Goal: Information Seeking & Learning: Learn about a topic

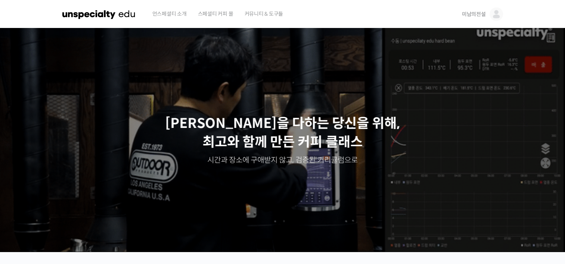
click at [472, 15] on span "미남의전설" at bounding box center [474, 14] width 24 height 7
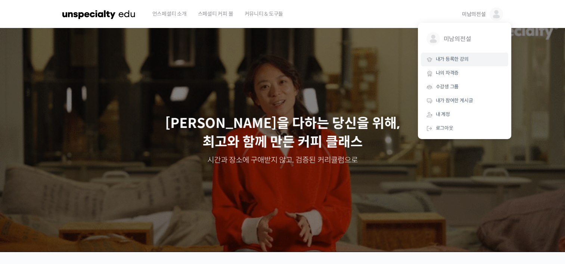
click at [451, 60] on span "내가 등록한 강의" at bounding box center [452, 59] width 33 height 6
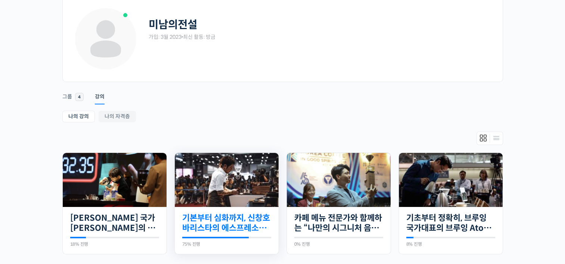
scroll to position [112, 0]
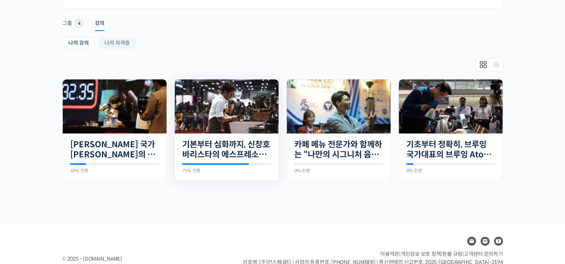
click at [233, 114] on img at bounding box center [227, 107] width 104 height 54
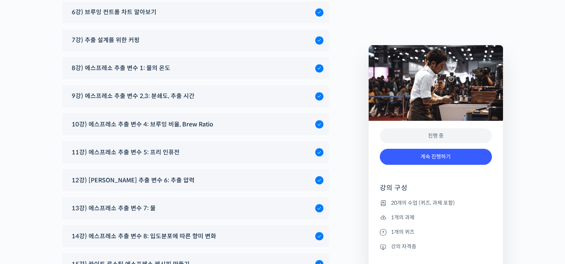
scroll to position [4103, 0]
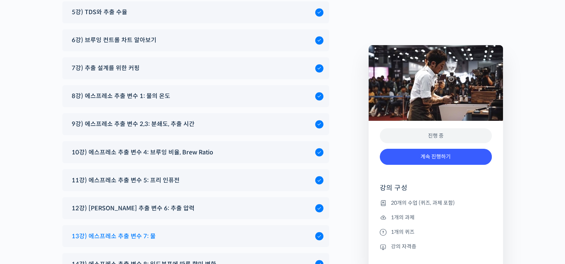
click at [149, 231] on span "13강) 에스프레소 추출 변수 7: 물" at bounding box center [114, 236] width 84 height 10
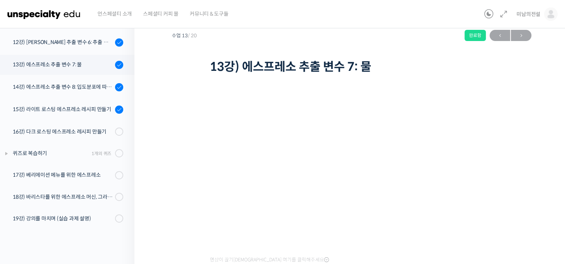
scroll to position [37, 0]
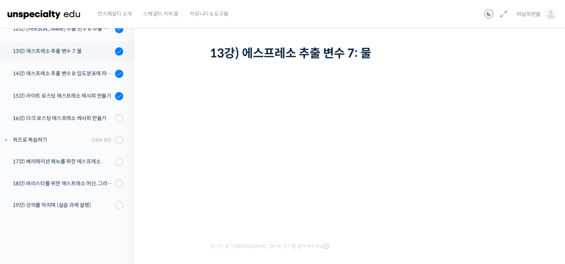
click at [171, 152] on div "기본부터 심화까지, 신창호 바리스타의 에스프레소 AtoZ 13강) 에스프레소 추출 변수 7: 물 완료함 수업 13 / 20 완료함 ← 이전 다…" at bounding box center [351, 143] width 434 height 317
click at [538, 54] on div "기본부터 심화까지, 신창호 바리스타의 에스프레소 AtoZ 13강) 에스프레소 추출 변수 7: 물 완료함 수업 13 / 20 완료함 ← 이전 다…" at bounding box center [351, 143] width 434 height 317
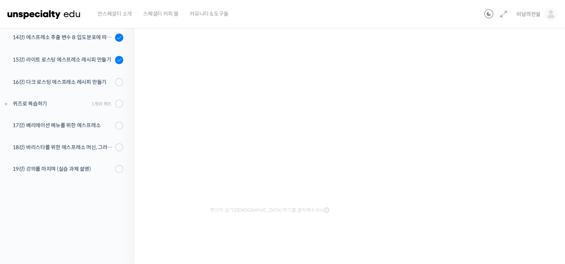
click at [523, 187] on div "기본부터 심화까지, 신창호 바리스타의 에스프레소 AtoZ 13강) 에스프레소 추출 변수 7: 물 완료함 수업 13 / 20 완료함 ← 이전 다…" at bounding box center [352, 105] width 360 height 290
click at [547, 162] on div "기본부터 심화까지, 신창호 바리스타의 에스프레소 AtoZ 13강) 에스프레소 추출 변수 7: 물 완료함 수업 13 / 20 완료함 ← 이전 다…" at bounding box center [351, 107] width 434 height 317
drag, startPoint x: 547, startPoint y: 131, endPoint x: 474, endPoint y: 135, distance: 72.9
click at [547, 131] on div "기본부터 심화까지, 신창호 바리스타의 에스프레소 AtoZ 13강) 에스프레소 추출 변수 7: 물 완료함 수업 13 / 20 완료함 ← 이전 다…" at bounding box center [351, 107] width 434 height 317
click at [361, 233] on div "영상이 끊기[DEMOGRAPHIC_DATA] 여기를 클릭해주세요" at bounding box center [352, 139] width 284 height 224
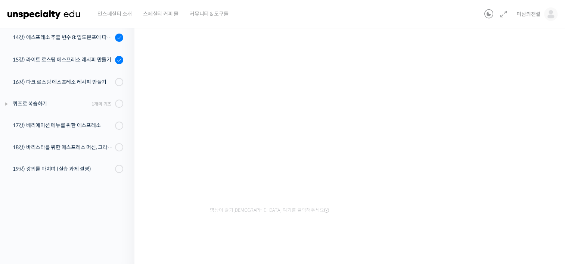
click at [530, 108] on div "기본부터 심화까지, 신창호 바리스타의 에스프레소 AtoZ 13강) 에스프레소 추출 변수 7: 물 완료함 수업 13 / 20 완료함 ← 이전 다…" at bounding box center [352, 105] width 360 height 290
click at [282, 242] on div at bounding box center [247, 242] width 75 height 4
click at [539, 87] on div "기본부터 심화까지, 신창호 바리스타의 에스프레소 AtoZ 13강) 에스프레소 추출 변수 7: 물 완료함 수업 13 / 20 완료함 ← 이전 다…" at bounding box center [351, 107] width 434 height 317
click at [337, 239] on div at bounding box center [352, 242] width 284 height 16
click at [163, 81] on div "기본부터 심화까지, 신창호 바리스타의 에스프레소 AtoZ 13강) 에스프레소 추출 변수 7: 물 완료함 수업 13 / 20 완료함 ← 이전 다…" at bounding box center [351, 107] width 434 height 317
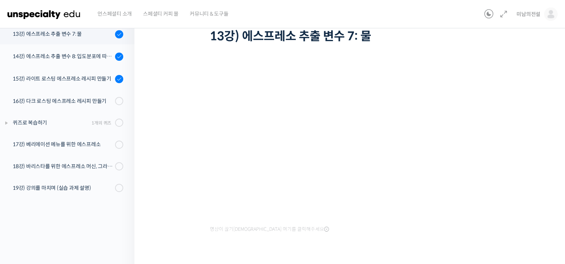
scroll to position [36, 0]
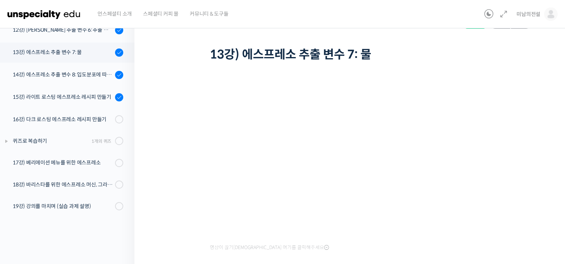
drag, startPoint x: 492, startPoint y: 55, endPoint x: 475, endPoint y: 44, distance: 20.1
click at [492, 55] on h1 "13강) 에스프레소 추출 변수 7: 물" at bounding box center [352, 54] width 284 height 14
click at [538, 98] on div "기본부터 심화까지, 신창호 바리스타의 에스프레소 AtoZ 13강) 에스프레소 추출 변수 7: 물 완료함 수업 13 / 20 완료함 ← 이전 다…" at bounding box center [351, 144] width 434 height 317
click at [538, 121] on div "기본부터 심화까지, 신창호 바리스타의 에스프레소 AtoZ 13강) 에스프레소 추출 변수 7: 물 완료함 수업 13 / 20 완료함 ← 이전 다…" at bounding box center [351, 144] width 434 height 317
click at [187, 215] on div "기본부터 심화까지, 신창호 바리스타의 에스프레소 AtoZ 13강) 에스프레소 추출 변수 7: 물 완료함 수업 13 / 20 완료함 ← 이전 다…" at bounding box center [352, 142] width 360 height 290
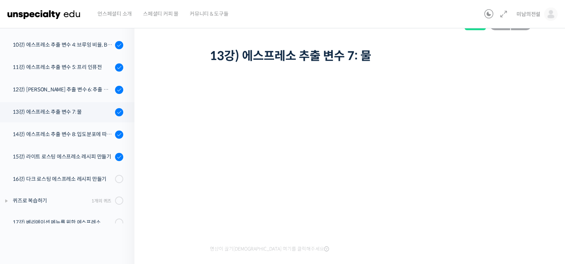
scroll to position [53, 0]
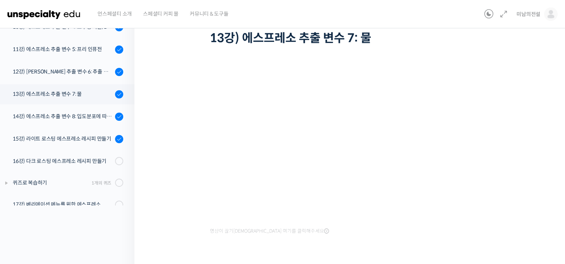
click at [170, 140] on div "기본부터 심화까지, 신창호 바리스타의 에스프레소 AtoZ 13강) 에스프레소 추출 변수 7: 물 완료함 수업 13 / 20 완료함 ← 이전 다…" at bounding box center [351, 128] width 434 height 317
click at [171, 215] on div "기본부터 심화까지, 신창호 바리스타의 에스프레소 AtoZ 13강) 에스프레소 추출 변수 7: 물 완료함 수업 13 / 20 완료함 ← 이전 다…" at bounding box center [351, 128] width 434 height 317
click at [173, 187] on div "기본부터 심화까지, 신창호 바리스타의 에스프레소 AtoZ 13강) 에스프레소 추출 변수 7: 물 완료함 수업 13 / 20 완료함 ← 이전 다…" at bounding box center [352, 126] width 360 height 290
click at [178, 153] on div "기본부터 심화까지, 신창호 바리스타의 에스프레소 AtoZ 13강) 에스프레소 추출 변수 7: 물 완료함 수업 13 / 20 완료함 ← 이전 다…" at bounding box center [352, 126] width 360 height 290
click at [418, 43] on h1 "13강) 에스프레소 추출 변수 7: 물" at bounding box center [352, 38] width 284 height 14
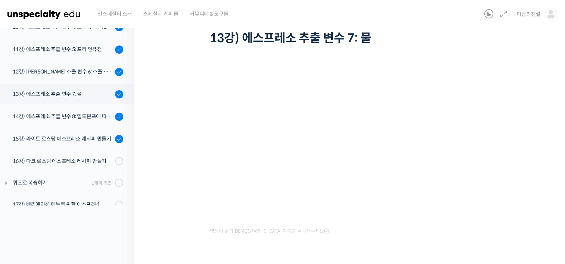
click at [360, 15] on div "언스페셜티 소개 스페셜티 커피 몰 커뮤니티 & 도구들" at bounding box center [286, 14] width 389 height 28
click at [551, 152] on div "기본부터 심화까지, 신창호 바리스타의 에스프레소 AtoZ 13강) 에스프레소 추출 변수 7: 물 완료함 수업 13 / 20 완료함 ← 이전 다…" at bounding box center [351, 128] width 434 height 317
drag, startPoint x: 529, startPoint y: 143, endPoint x: 524, endPoint y: 146, distance: 5.7
click at [529, 143] on div "기본부터 심화까지, 신창호 바리스타의 에스프레소 AtoZ 13강) 에스프레소 추출 변수 7: 물 완료함 수업 13 / 20 완료함 ← 이전 다…" at bounding box center [352, 126] width 360 height 290
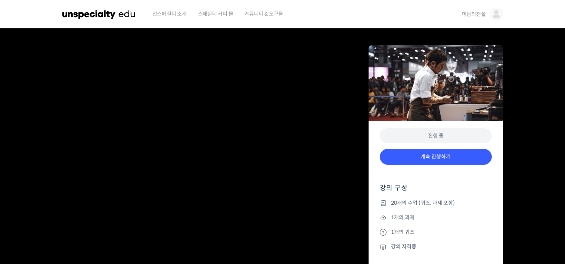
scroll to position [3854, 0]
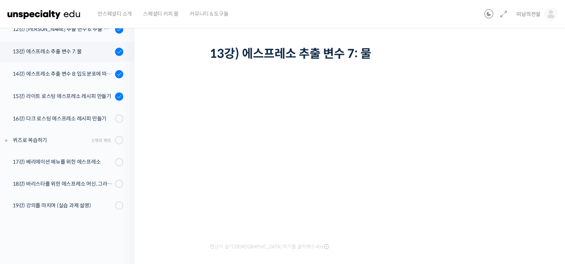
scroll to position [37, 0]
click at [454, 38] on div "기본부터 심화까지, 신창호 바리스타의 에스프레소 AtoZ 13강) 에스프레소 추출 변수 7: 물 완료함 수업 13 / 20 완료함 ← 이전 다…" at bounding box center [352, 29] width 360 height 66
drag, startPoint x: 425, startPoint y: 42, endPoint x: 415, endPoint y: 40, distance: 10.3
click at [425, 42] on div "기본부터 심화까지, 신창호 바리스타의 에스프레소 AtoZ 13강) 에스프레소 추출 변수 7: 물 완료함 수업 13 / 20 완료함 ← 이전 다…" at bounding box center [352, 29] width 360 height 66
click at [540, 169] on div "기본부터 심화까지, 신창호 바리스타의 에스프레소 AtoZ 13강) 에스프레소 추출 변수 7: 물 완료함 수업 13 / 20 완료함 ← 이전 다…" at bounding box center [351, 143] width 434 height 317
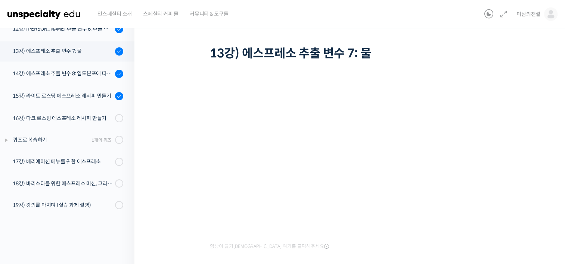
click at [522, 60] on div "기본부터 심화까지, 신창호 바리스타의 에스프레소 AtoZ 13강) 에스프레소 추출 변수 7: 물 완료함 수업 13 / 20 완료함 ← 이전 다…" at bounding box center [352, 29] width 360 height 66
click at [543, 196] on div "기본부터 심화까지, 신창호 바리스타의 에스프레소 AtoZ 13강) 에스프레소 추출 변수 7: 물 완료함 수업 13 / 20 완료함 ← 이전 다…" at bounding box center [351, 143] width 434 height 317
click at [447, 48] on h1 "13강) 에스프레소 추출 변수 7: 물" at bounding box center [352, 53] width 284 height 14
click at [518, 111] on div "기본부터 심화까지, 신창호 바리스타의 에스프레소 AtoZ 13강) 에스프레소 추출 변수 7: 물 완료함 수업 13 / 20 완료함 ← 이전 다…" at bounding box center [352, 141] width 360 height 290
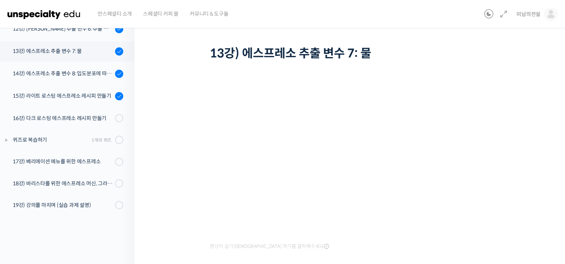
click at [528, 55] on div "기본부터 심화까지, 신창호 바리스타의 에스프레소 AtoZ 13강) 에스프레소 추출 변수 7: 물 완료함 수업 13 / 20 완료함 ← 이전 다…" at bounding box center [352, 29] width 360 height 66
click at [546, 105] on div "기본부터 심화까지, 신창호 바리스타의 에스프레소 AtoZ 13강) 에스프레소 추출 변수 7: 물 완료함 수업 13 / 20 완료함 ← 이전 다…" at bounding box center [351, 143] width 434 height 317
click at [174, 204] on div "기본부터 심화까지, 신창호 바리스타의 에스프레소 AtoZ 13강) 에스프레소 추출 변수 7: 물 완료함 수업 13 / 20 완료함 ← 이전 다…" at bounding box center [352, 141] width 360 height 290
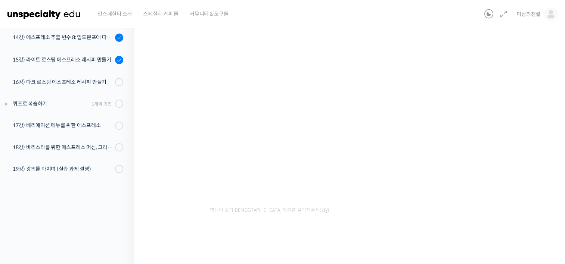
click at [530, 120] on div "기본부터 심화까지, 신창호 바리스타의 에스프레소 AtoZ 13강) 에스프레소 추출 변수 7: 물 완료함 수업 13 / 20 완료함 ← 이전 다…" at bounding box center [352, 105] width 360 height 290
drag, startPoint x: 535, startPoint y: 93, endPoint x: 531, endPoint y: 94, distance: 4.4
click at [535, 93] on div "기본부터 심화까지, 신창호 바리스타의 에스프레소 AtoZ 13강) 에스프레소 추출 변수 7: 물 완료함 수업 13 / 20 완료함 ← 이전 다…" at bounding box center [351, 107] width 434 height 317
click at [533, 98] on div "기본부터 심화까지, 신창호 바리스타의 에스프레소 AtoZ 13강) 에스프레소 추출 변수 7: 물 완료함 수업 13 / 20 완료함 ← 이전 다…" at bounding box center [351, 107] width 434 height 317
click at [532, 87] on div "기본부터 심화까지, 신창호 바리스타의 에스프레소 AtoZ 13강) 에스프레소 추출 변수 7: 물 완료함 수업 13 / 20 완료함 ← 이전 다…" at bounding box center [351, 107] width 434 height 317
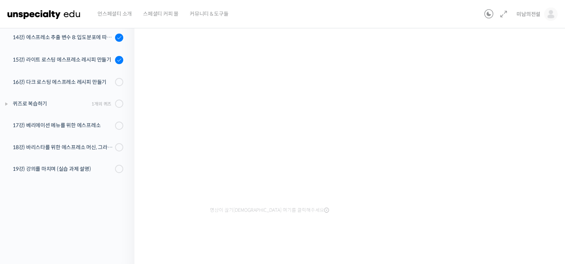
click at [547, 91] on div "기본부터 심화까지, 신창호 바리스타의 에스프레소 AtoZ 13강) 에스프레소 추출 변수 7: 물 완료함 수업 13 / 20 완료함 ← 이전 다…" at bounding box center [351, 107] width 434 height 317
click at [529, 209] on div "기본부터 심화까지, 신창호 바리스타의 에스프레소 AtoZ 13강) 에스프레소 추출 변수 7: 물 완료함 수업 13 / 20 완료함 ← 이전 다…" at bounding box center [352, 105] width 360 height 290
drag, startPoint x: 550, startPoint y: 114, endPoint x: 537, endPoint y: 115, distance: 12.3
click at [550, 114] on div "기본부터 심화까지, 신창호 바리스타의 에스프레소 AtoZ 13강) 에스프레소 추출 변수 7: 물 완료함 수업 13 / 20 완료함 ← 이전 다…" at bounding box center [351, 107] width 434 height 317
click at [526, 190] on div "기본부터 심화까지, 신창호 바리스타의 에스프레소 AtoZ 13강) 에스프레소 추출 변수 7: 물 완료함 수업 13 / 20 완료함 ← 이전 다…" at bounding box center [352, 105] width 360 height 290
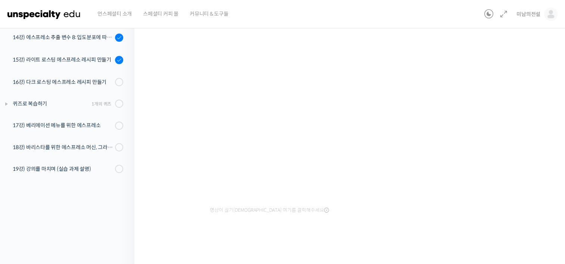
click at [536, 89] on div "기본부터 심화까지, 신창호 바리스타의 에스프레소 AtoZ 13강) 에스프레소 추출 변수 7: 물 완료함 수업 13 / 20 완료함 ← 이전 다…" at bounding box center [351, 107] width 434 height 317
